Goal: Information Seeking & Learning: Learn about a topic

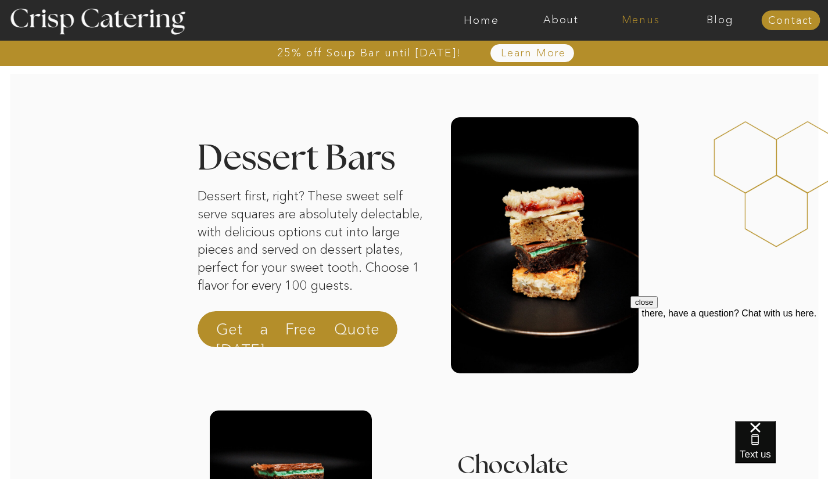
click at [639, 18] on nav "Menus" at bounding box center [641, 21] width 80 height 12
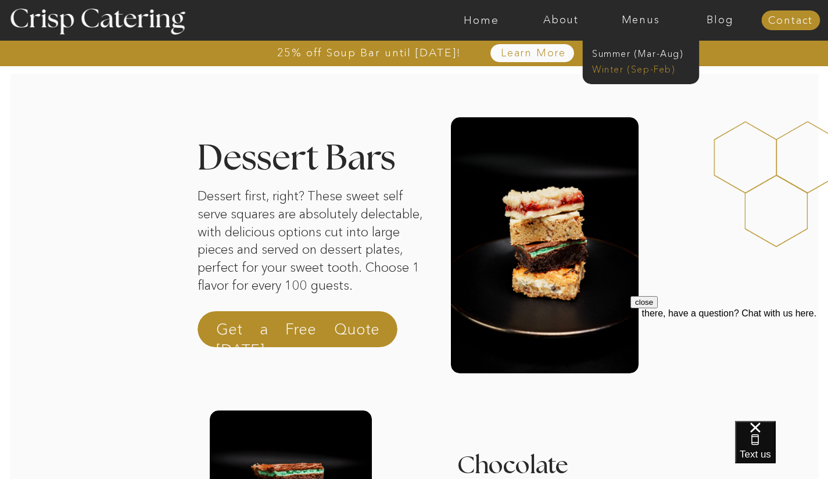
click at [619, 66] on nav "Winter (Sep-Feb)" at bounding box center [639, 68] width 95 height 11
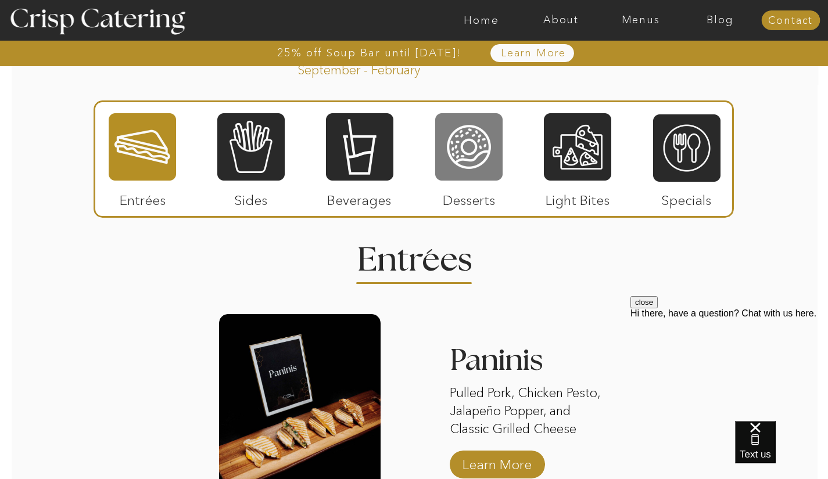
scroll to position [1329, 0]
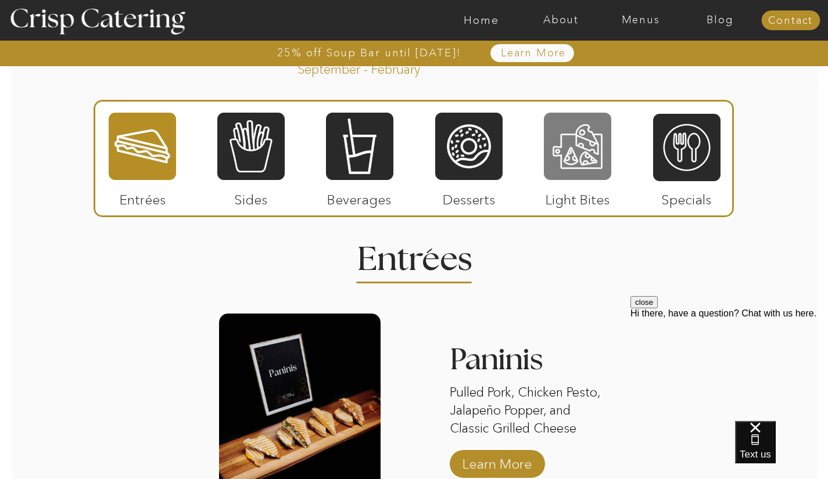
click at [575, 163] on div at bounding box center [577, 147] width 67 height 70
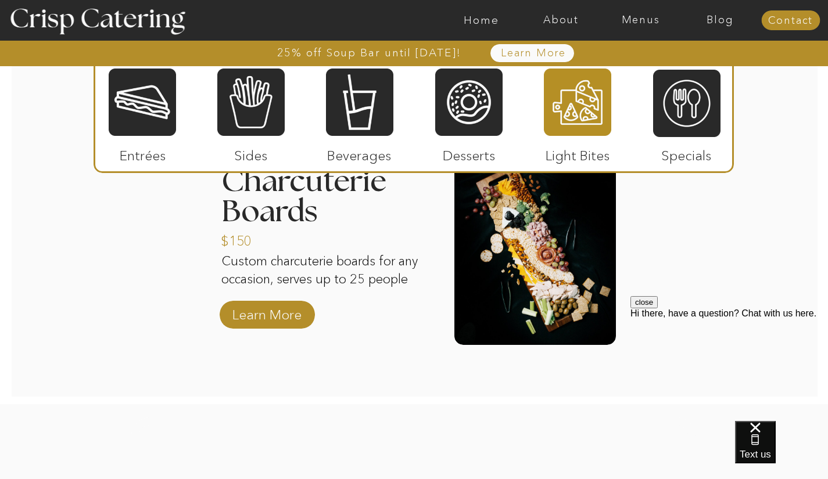
scroll to position [1481, 0]
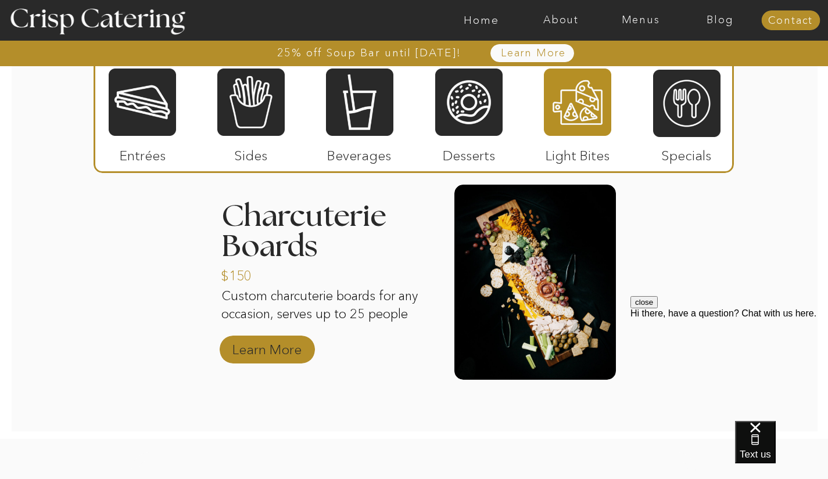
click at [282, 342] on p "Learn More" at bounding box center [266, 347] width 77 height 34
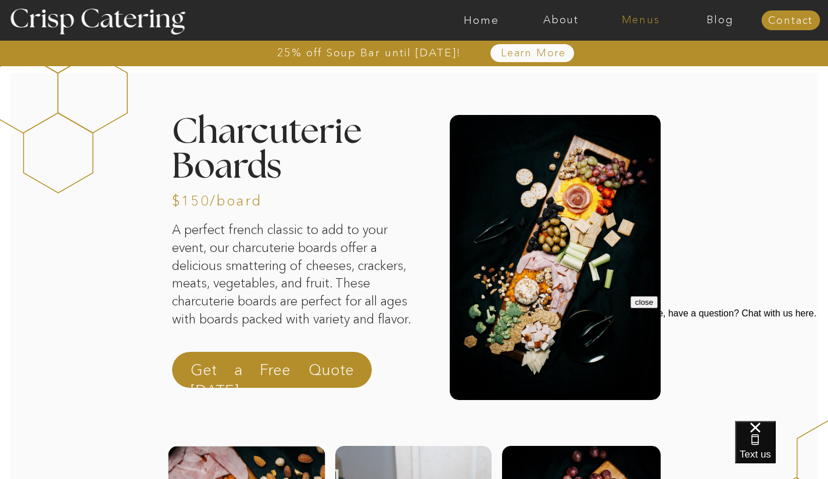
click at [639, 17] on nav "Menus" at bounding box center [641, 21] width 80 height 12
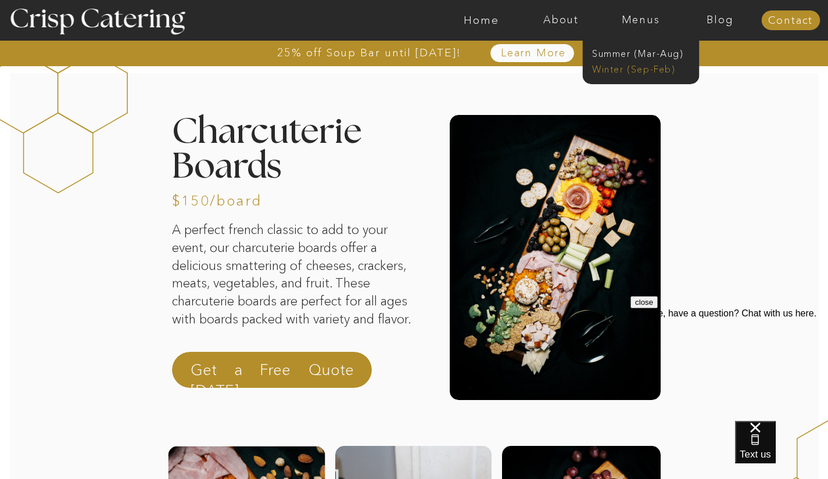
click at [619, 69] on nav "Winter (Sep-Feb)" at bounding box center [639, 68] width 95 height 11
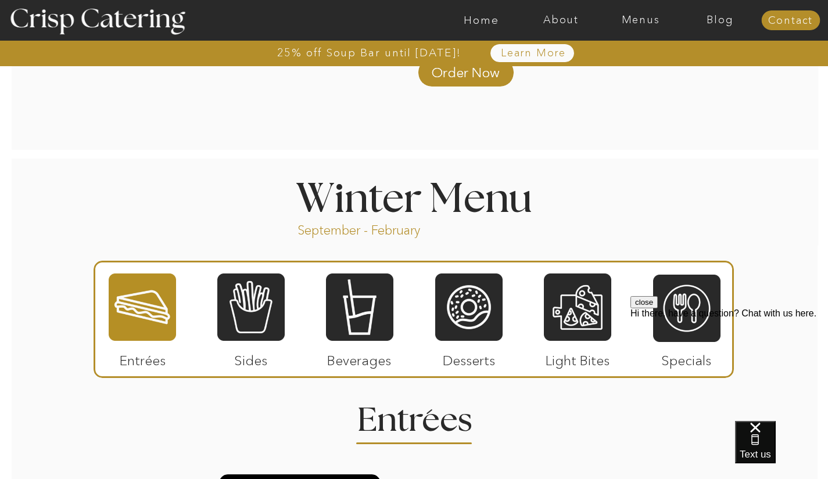
scroll to position [1317, 0]
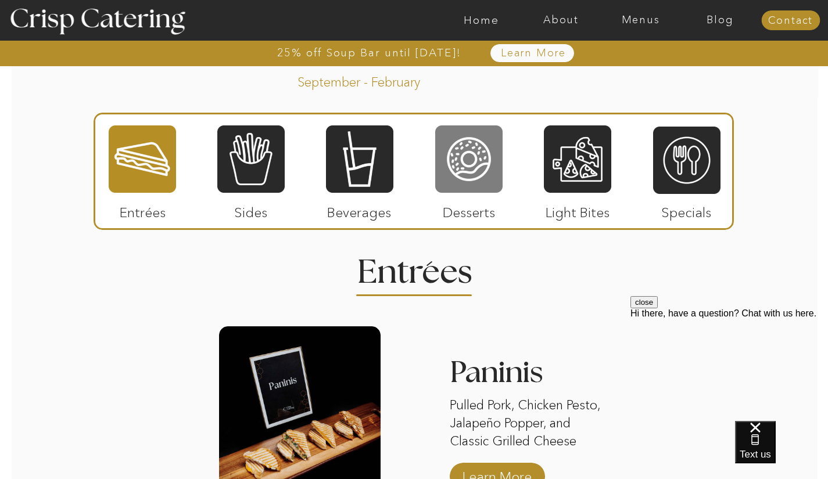
click at [469, 170] on div at bounding box center [468, 159] width 67 height 70
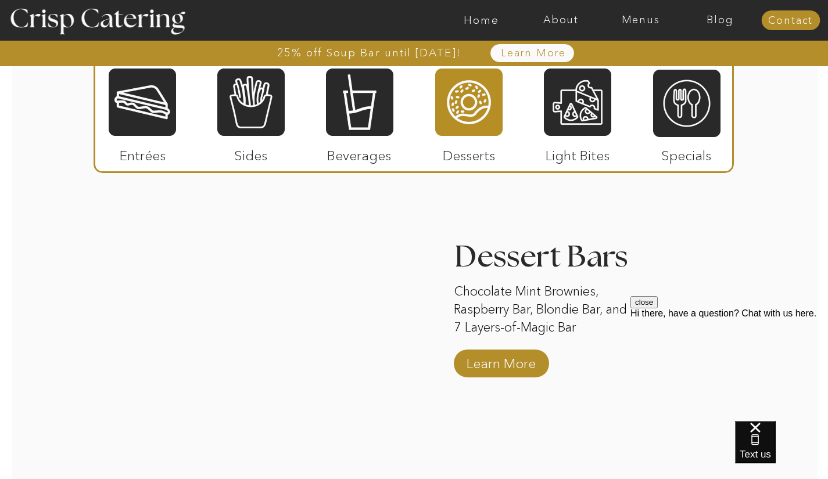
scroll to position [1891, 0]
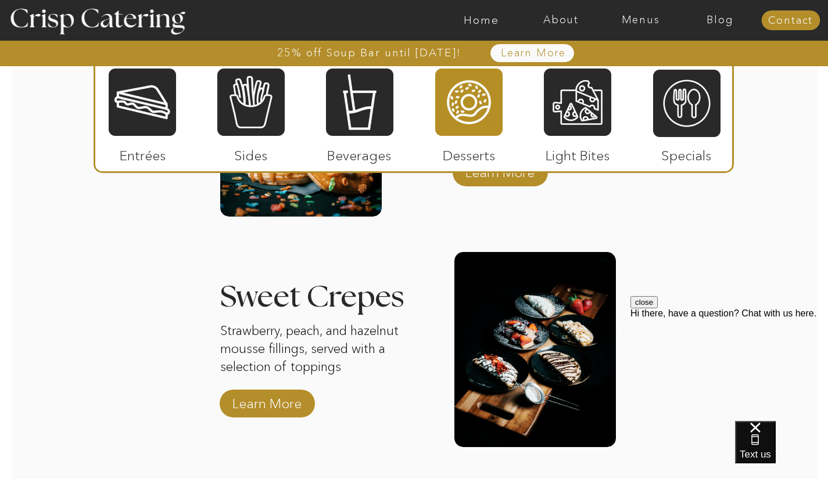
scroll to position [1627, 0]
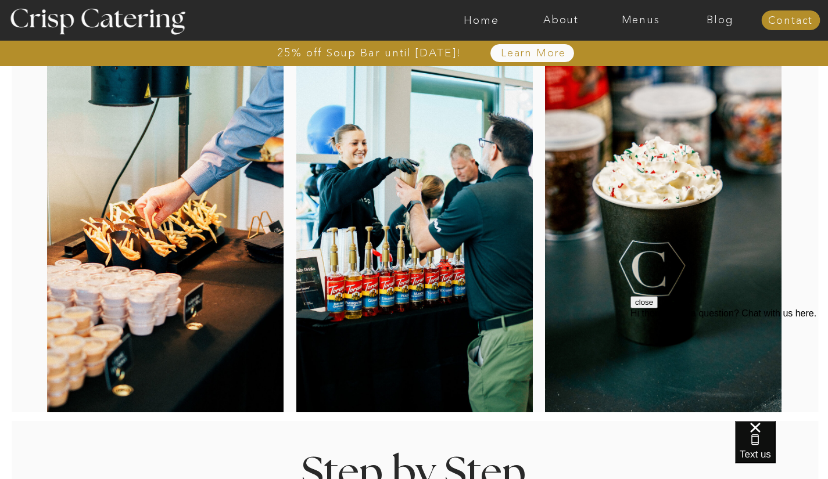
scroll to position [0, 0]
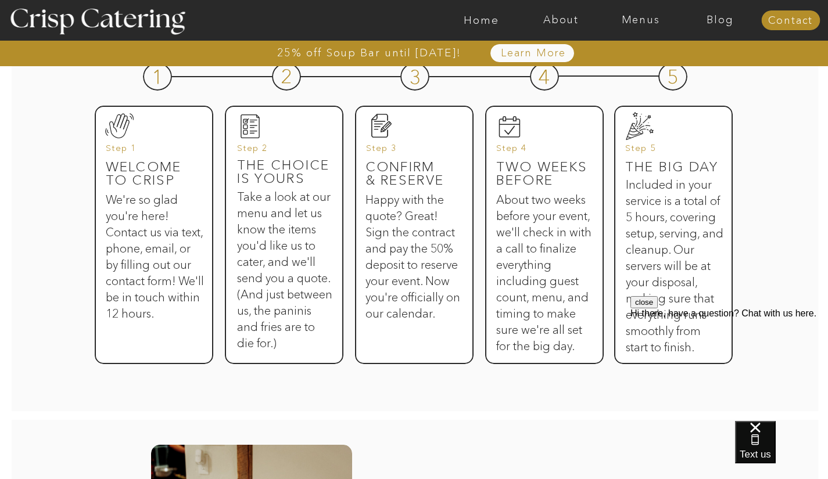
scroll to position [608, 0]
click at [440, 417] on div at bounding box center [414, 415] width 945 height 9
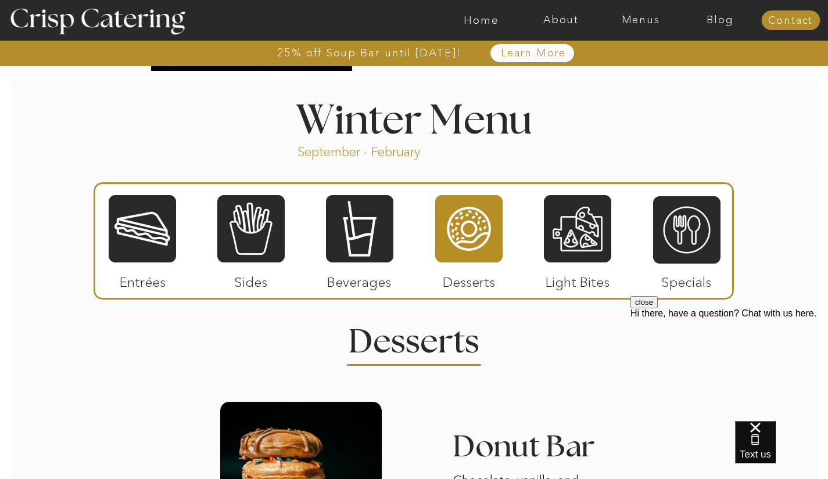
scroll to position [1247, 0]
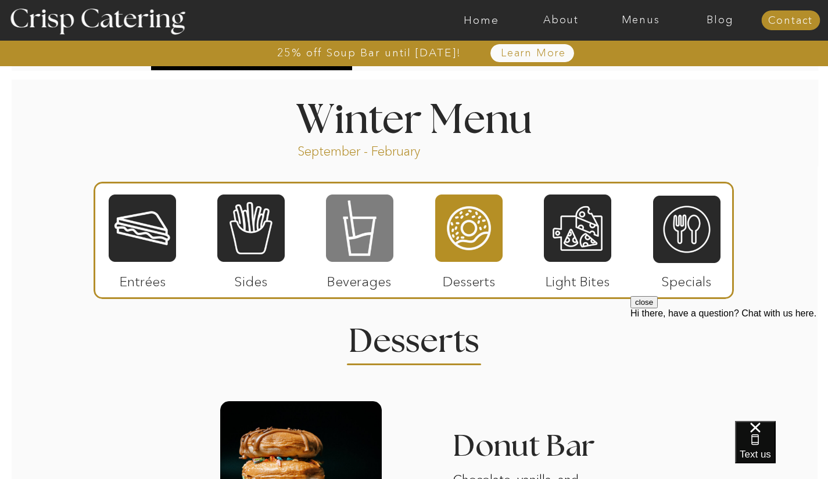
click at [358, 252] on div at bounding box center [359, 228] width 67 height 70
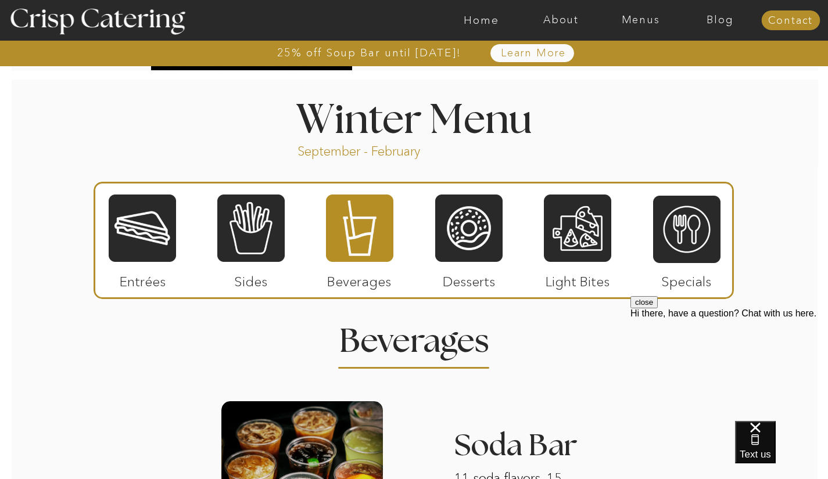
click at [261, 349] on div "25% off Soup Bar until October 31st! About Home Menus Contact Blog Learn More 2…" at bounding box center [414, 360] width 828 height 3215
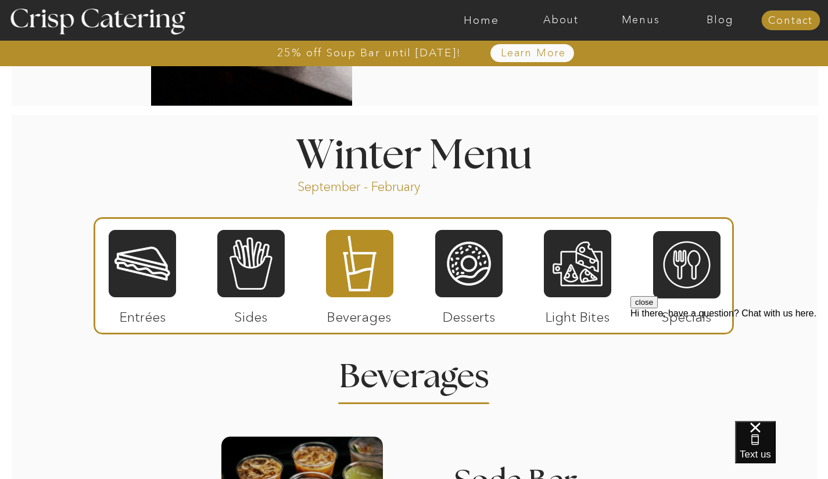
scroll to position [1211, 0]
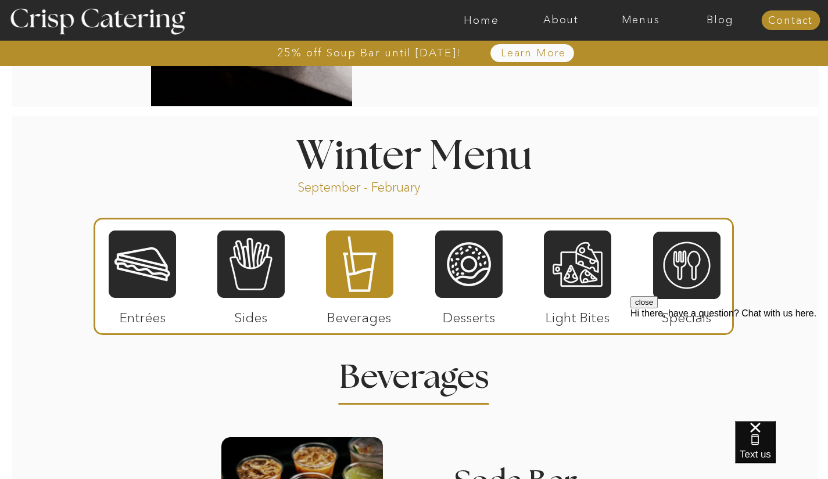
click at [596, 145] on div "25% off Soup Bar until October 31st! About Home Menus Contact Blog Learn More 2…" at bounding box center [414, 396] width 828 height 3215
click at [577, 381] on div "25% off Soup Bar until October 31st! About Home Menus Contact Blog Learn More 2…" at bounding box center [414, 396] width 828 height 3215
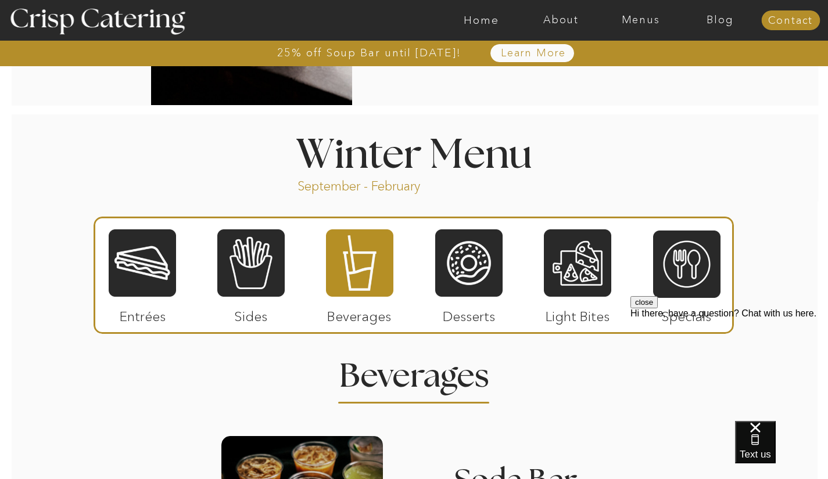
click at [625, 149] on div "25% off Soup Bar until October 31st! About Home Menus Contact Blog Learn More 2…" at bounding box center [414, 394] width 828 height 3215
click at [611, 195] on div "25% off Soup Bar until October 31st! About Home Menus Contact Blog Learn More 2…" at bounding box center [414, 394] width 828 height 3215
